Goal: Browse casually

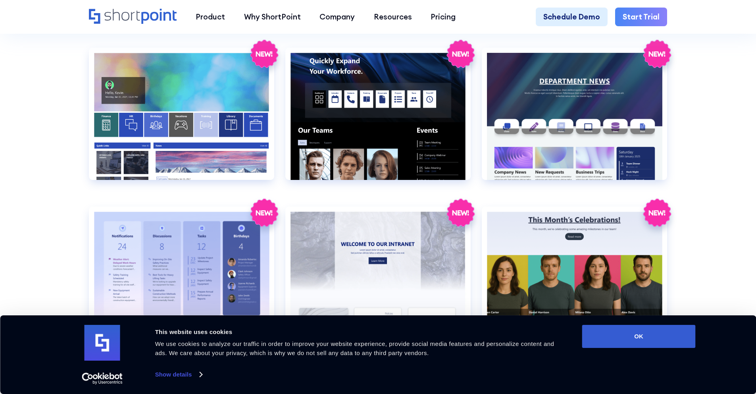
scroll to position [1632, 0]
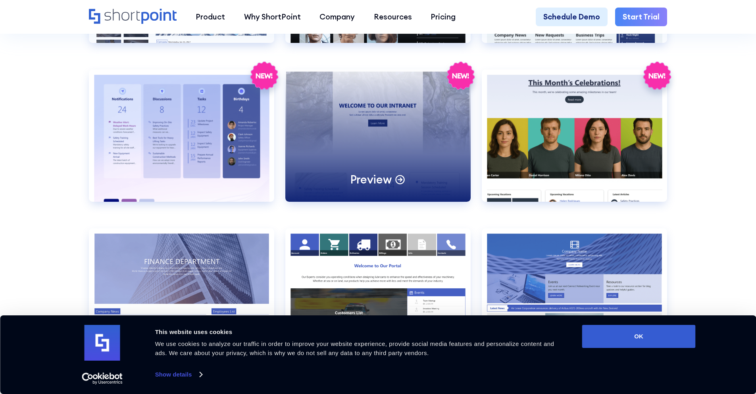
click at [419, 137] on div "Preview" at bounding box center [377, 135] width 185 height 132
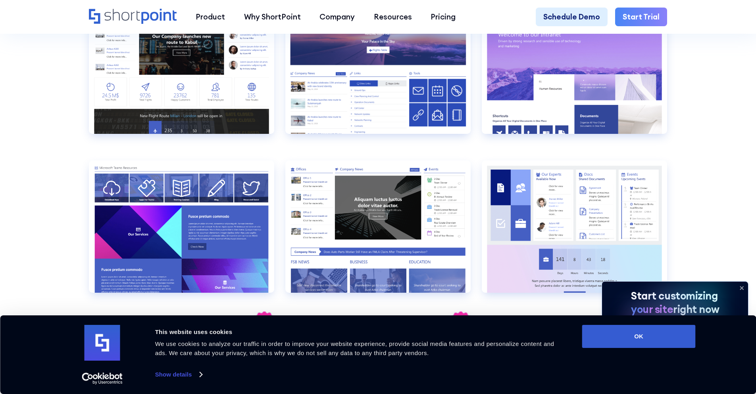
scroll to position [1213, 0]
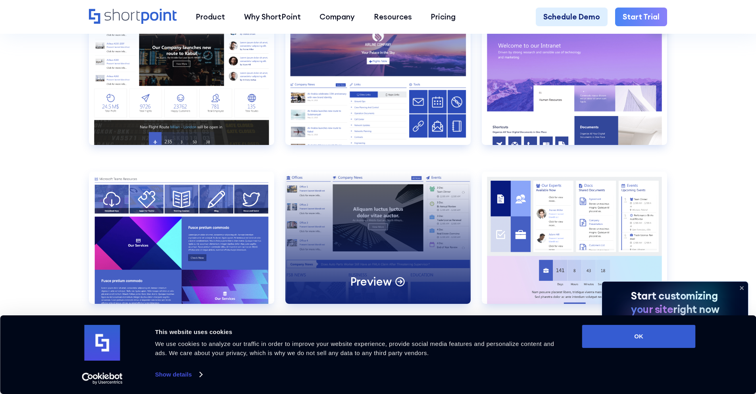
click at [313, 241] on div "Preview" at bounding box center [377, 238] width 185 height 132
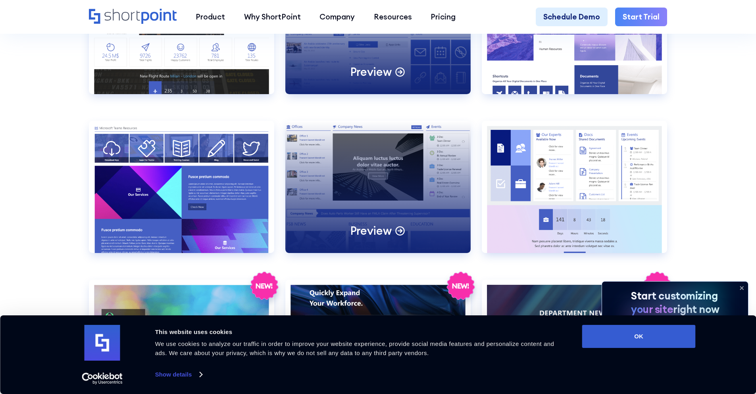
scroll to position [1324, 0]
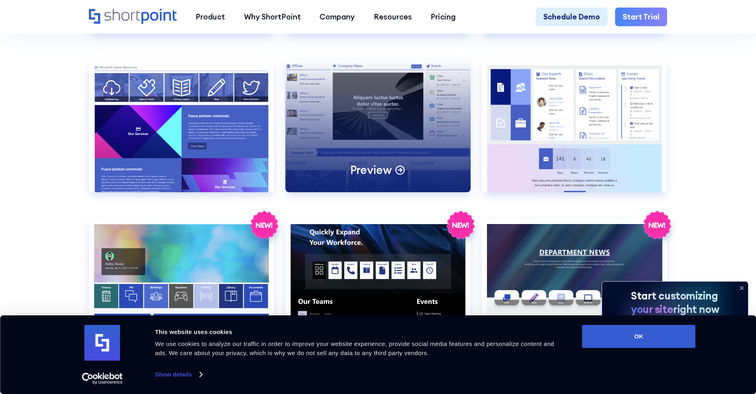
click at [368, 151] on div "Preview" at bounding box center [377, 126] width 185 height 132
